Goal: Information Seeking & Learning: Learn about a topic

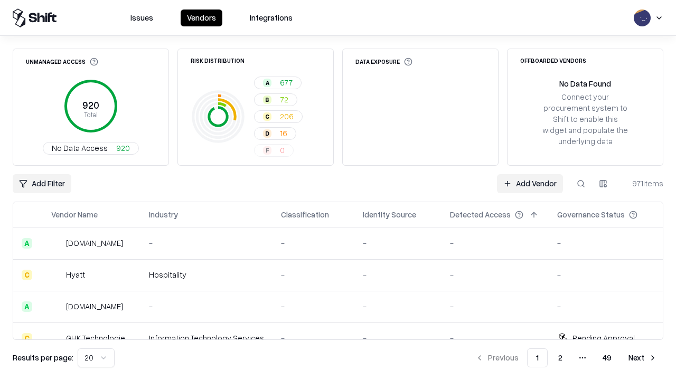
click at [96, 358] on html "Issues Vendors Integrations Unmanaged Access 920 Total No Data Access 920 Risk …" at bounding box center [338, 190] width 676 height 380
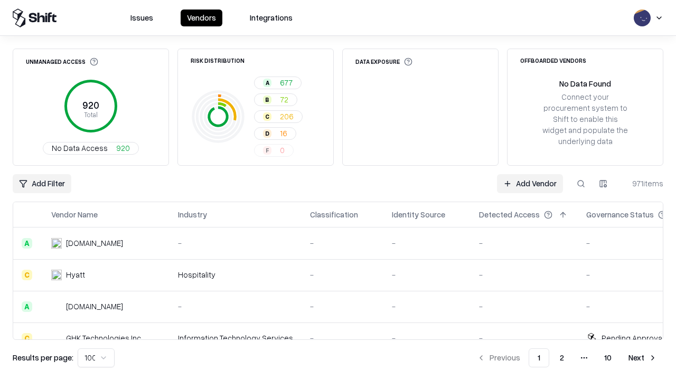
click at [643, 358] on button "Next" at bounding box center [642, 358] width 41 height 19
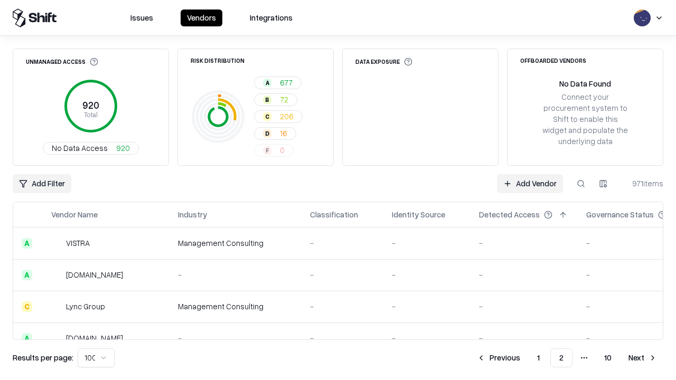
click at [643, 358] on button "Next" at bounding box center [642, 358] width 41 height 19
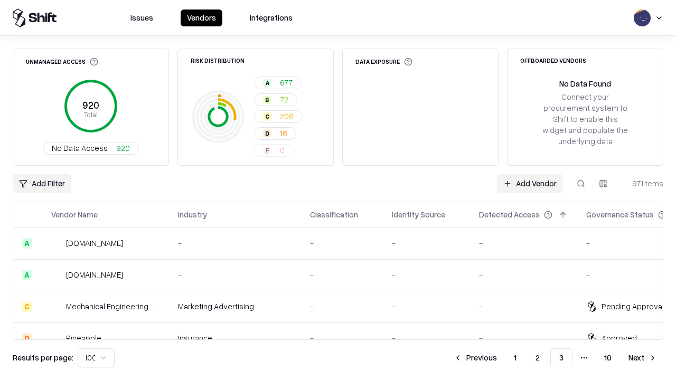
click at [643, 358] on button "Next" at bounding box center [642, 358] width 41 height 19
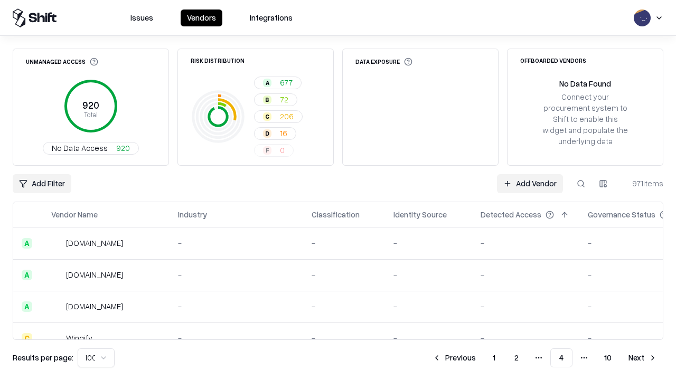
click at [643, 358] on button "Next" at bounding box center [642, 358] width 41 height 19
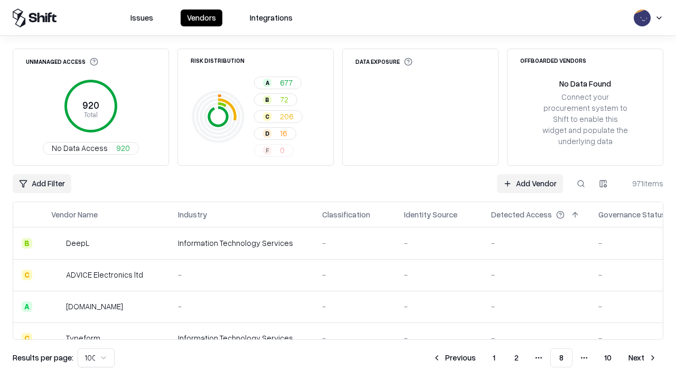
click at [643, 358] on button "Next" at bounding box center [642, 358] width 41 height 19
